Goal: Task Accomplishment & Management: Manage account settings

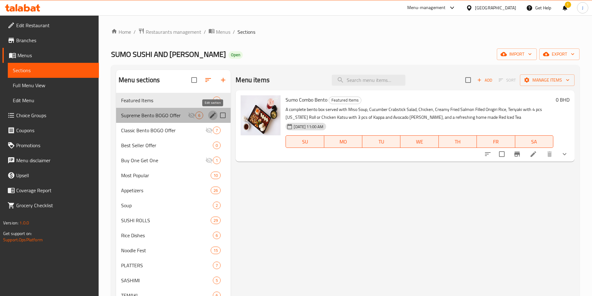
click at [213, 116] on icon "edit" at bounding box center [212, 114] width 7 height 7
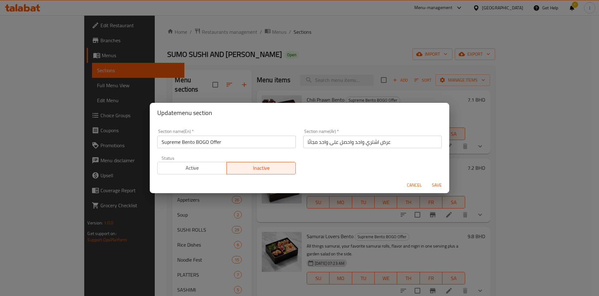
click at [196, 164] on span "Active" at bounding box center [192, 167] width 64 height 9
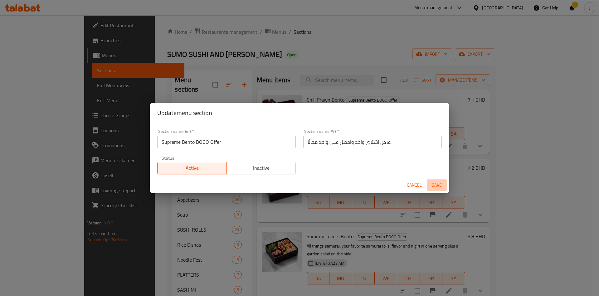
click at [439, 184] on span "Save" at bounding box center [436, 185] width 15 height 8
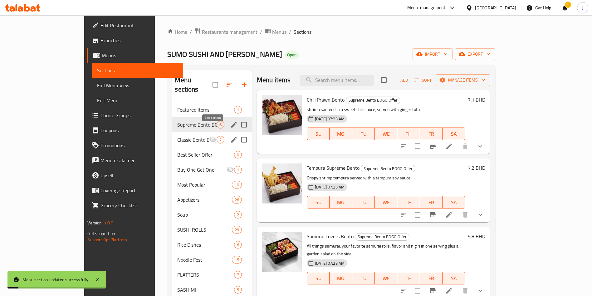
click at [230, 136] on icon "edit" at bounding box center [233, 139] width 7 height 7
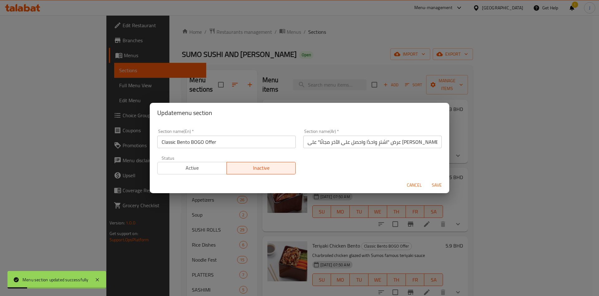
click at [197, 168] on span "Active" at bounding box center [192, 167] width 64 height 9
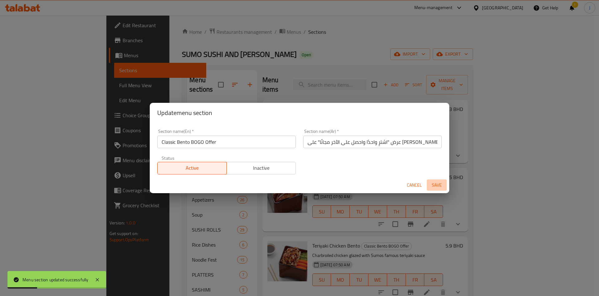
click at [434, 183] on span "Save" at bounding box center [436, 185] width 15 height 8
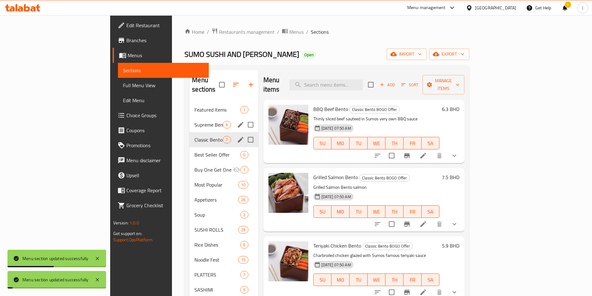
click at [118, 105] on link "Edit Menu" at bounding box center [163, 100] width 91 height 15
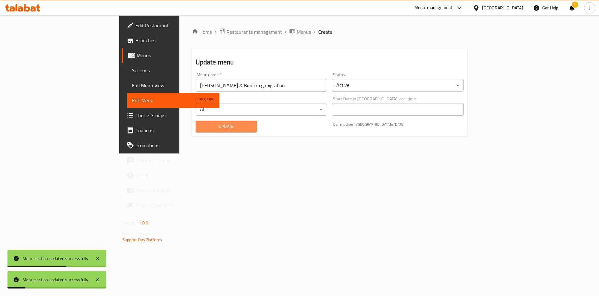
click at [201, 127] on span "Update" at bounding box center [226, 126] width 51 height 8
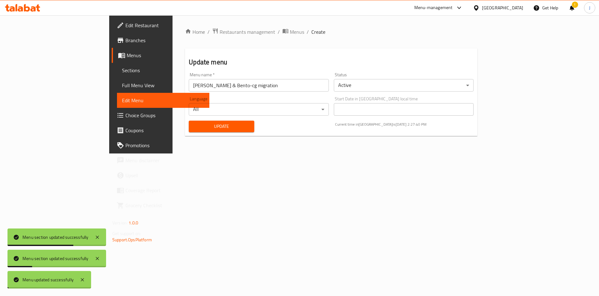
click at [194, 127] on span "Update" at bounding box center [222, 126] width 56 height 8
